Goal: Information Seeking & Learning: Compare options

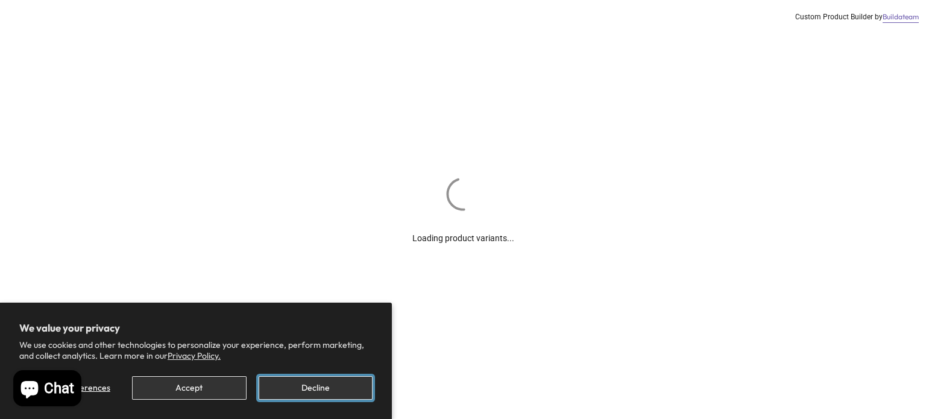
click at [325, 382] on button "Decline" at bounding box center [316, 388] width 114 height 24
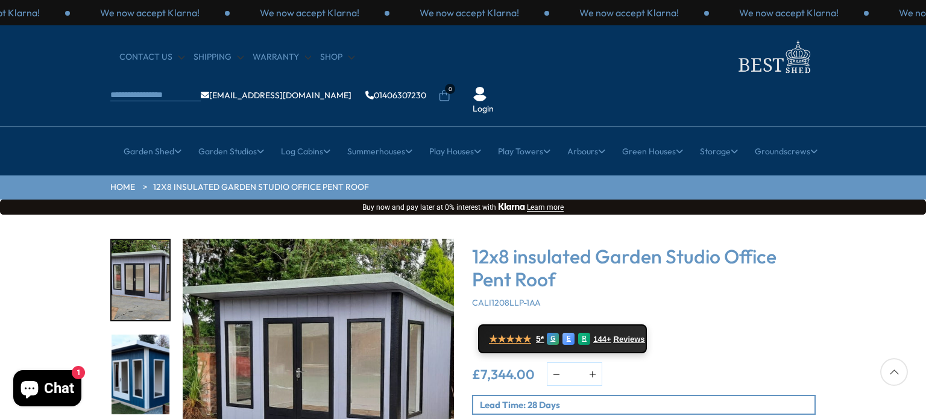
click at [136, 335] on img "2 / 8" at bounding box center [141, 375] width 58 height 80
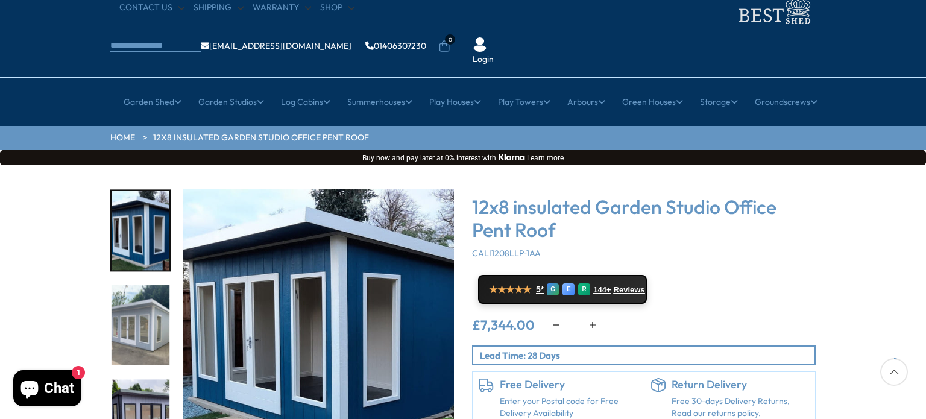
scroll to position [50, 0]
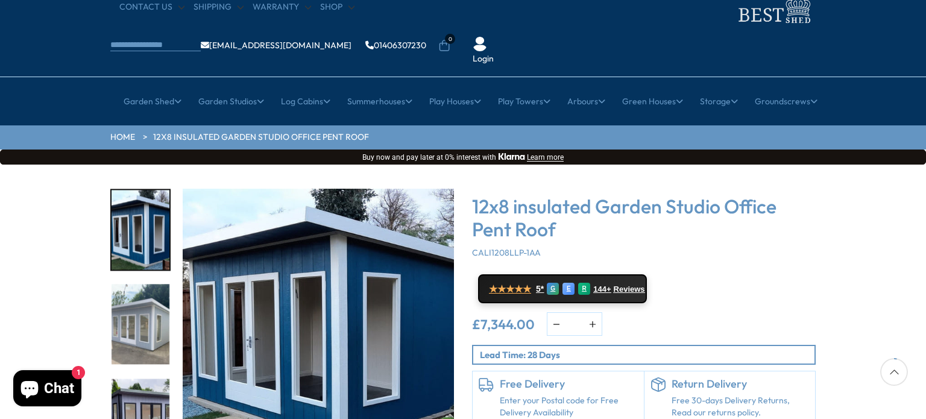
click at [500, 349] on p "Lead Time: 28 Days" at bounding box center [647, 355] width 335 height 13
click at [555, 313] on button "button" at bounding box center [557, 324] width 18 height 22
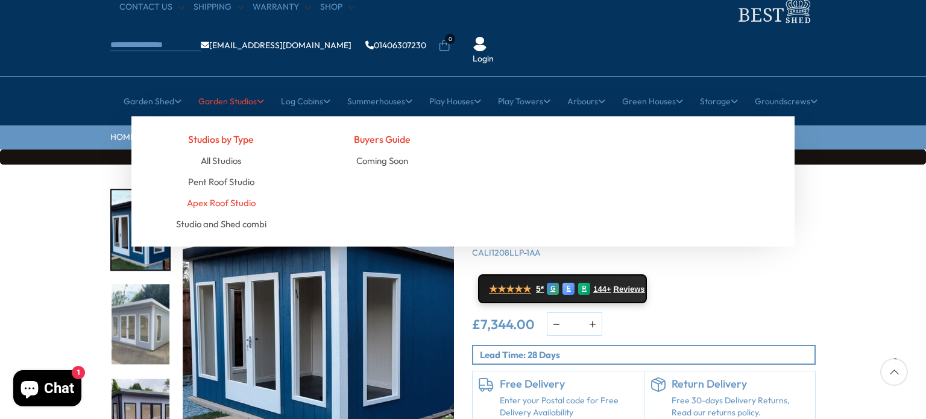
click at [238, 192] on link "Apex Roof Studio" at bounding box center [221, 202] width 69 height 21
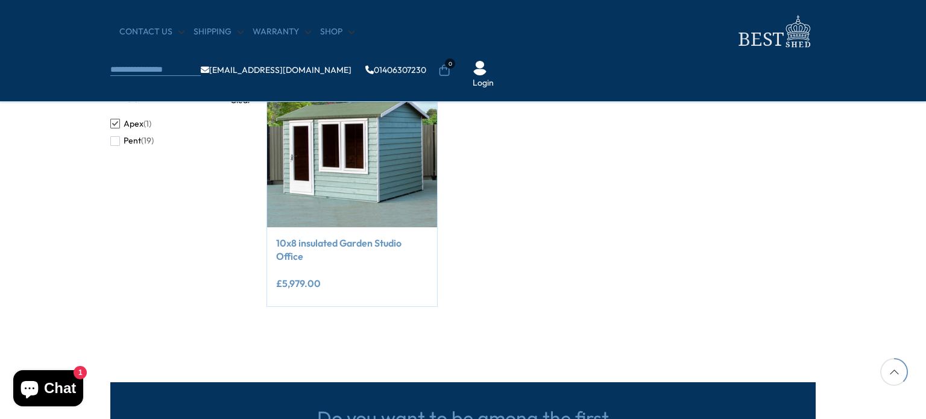
scroll to position [242, 0]
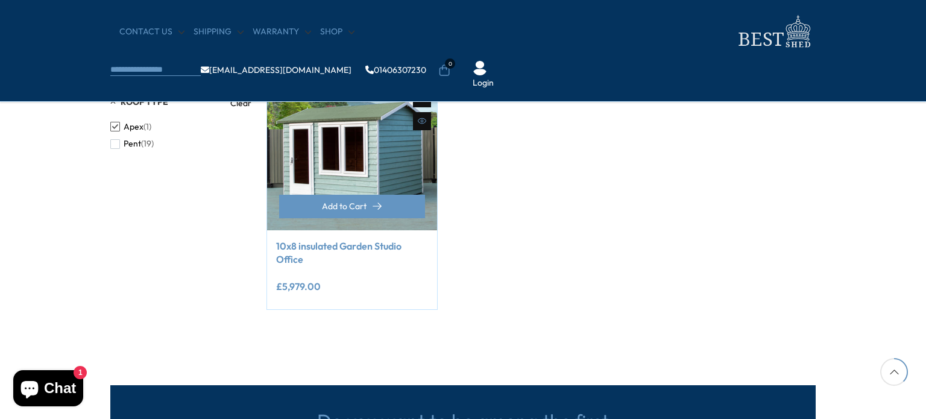
click at [382, 241] on link "10x8 insulated Garden Studio Office" at bounding box center [352, 252] width 152 height 27
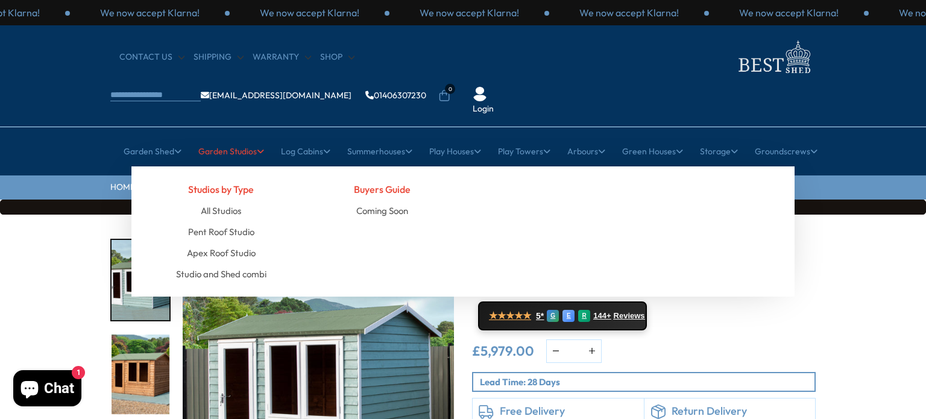
click at [231, 136] on link "Garden Studios" at bounding box center [231, 151] width 66 height 30
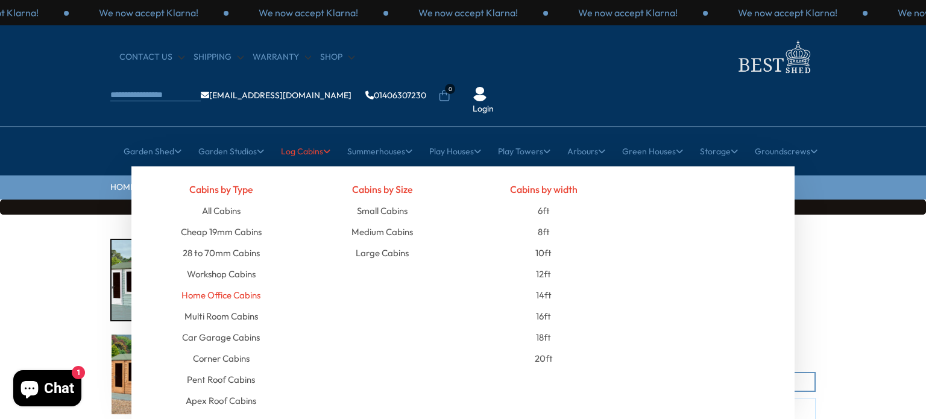
click at [248, 285] on link "Home Office Cabins" at bounding box center [221, 295] width 79 height 21
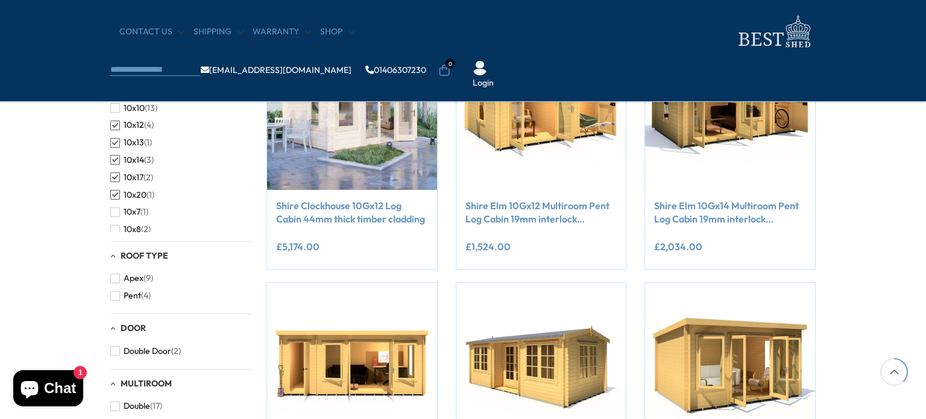
scroll to position [545, 0]
click at [114, 229] on span "button" at bounding box center [115, 231] width 10 height 10
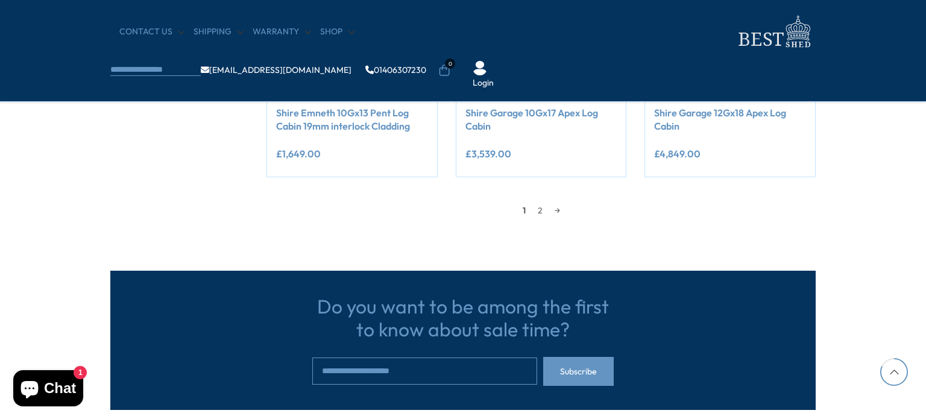
scroll to position [1157, 0]
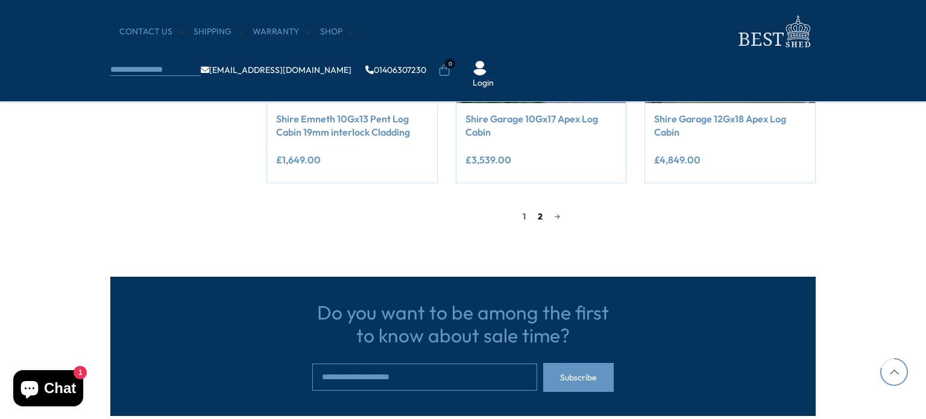
click at [534, 217] on link "2" at bounding box center [540, 216] width 17 height 18
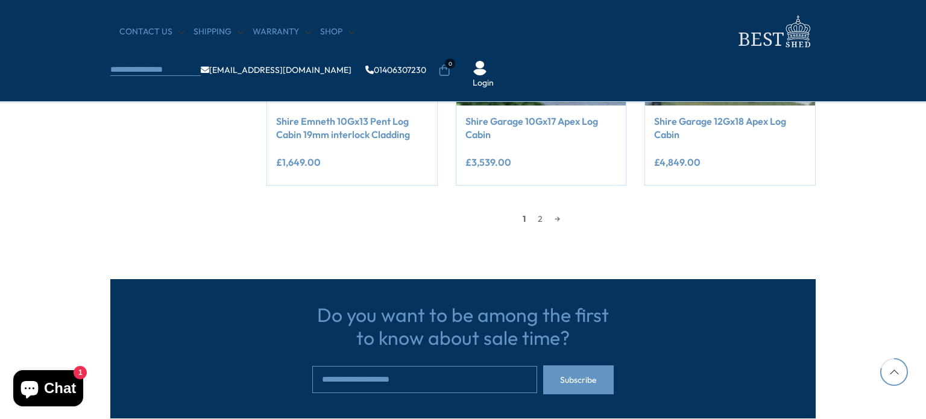
scroll to position [1157, 0]
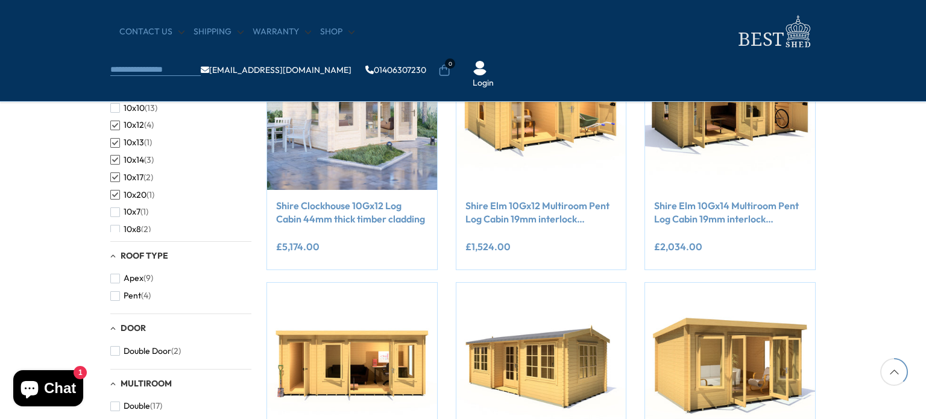
scroll to position [545, 0]
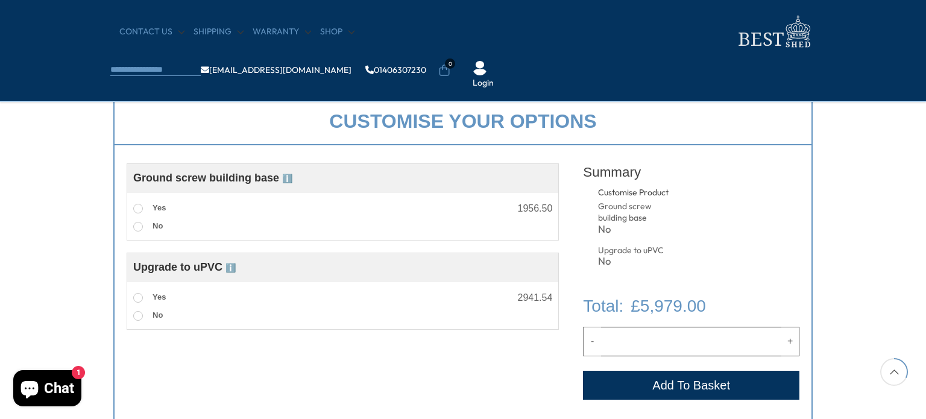
scroll to position [419, 0]
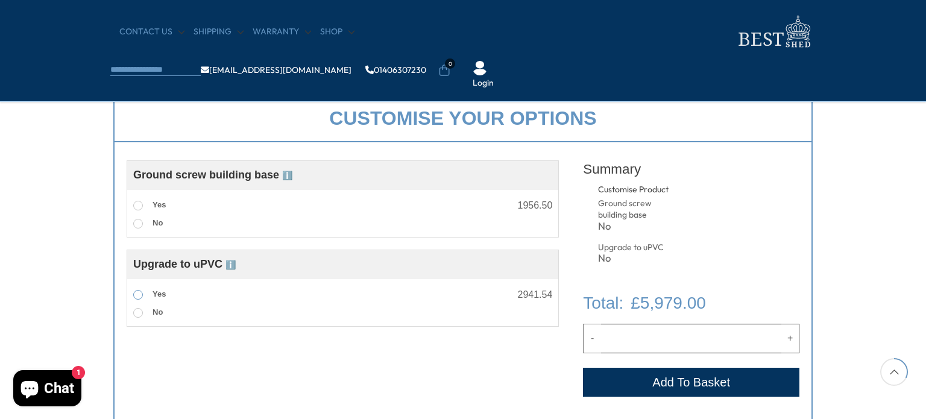
click at [141, 297] on span at bounding box center [138, 295] width 10 height 10
click at [136, 208] on span at bounding box center [138, 206] width 10 height 10
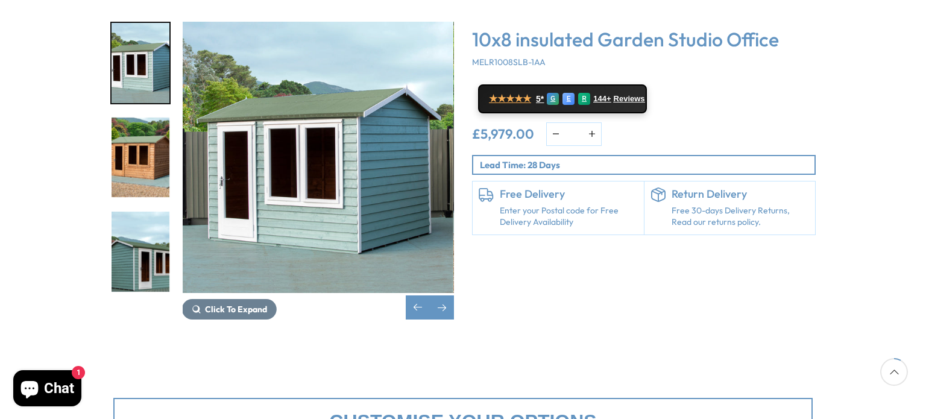
scroll to position [0, 0]
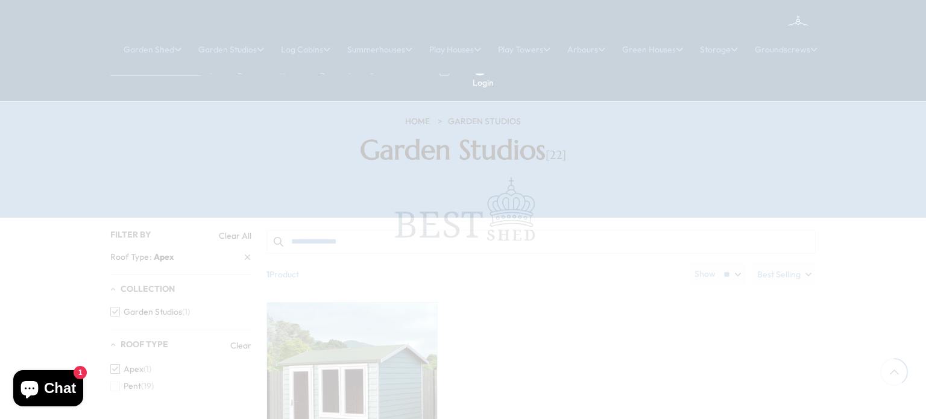
scroll to position [242, 0]
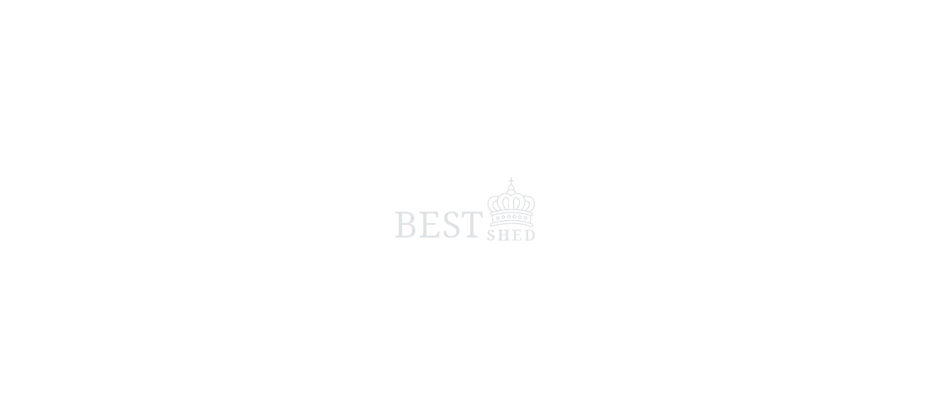
scroll to position [50, 0]
